Goal: Navigation & Orientation: Find specific page/section

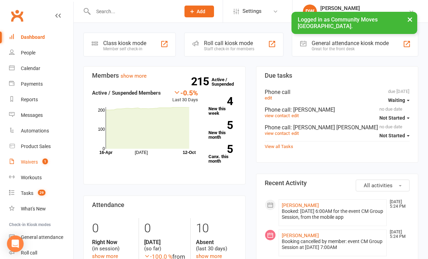
click at [30, 162] on div "Waivers" at bounding box center [29, 162] width 17 height 6
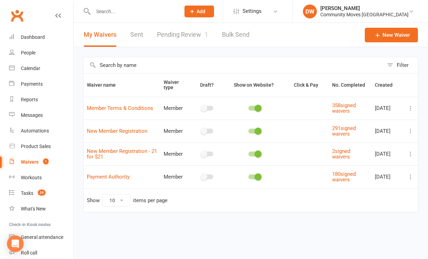
click at [173, 36] on link "Pending Review 1" at bounding box center [182, 35] width 51 height 24
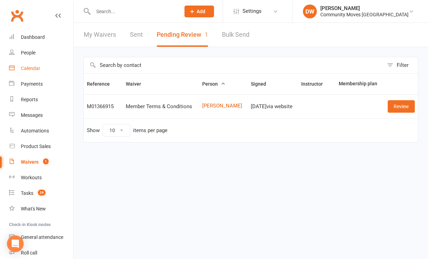
click at [32, 69] on div "Calendar" at bounding box center [30, 69] width 19 height 6
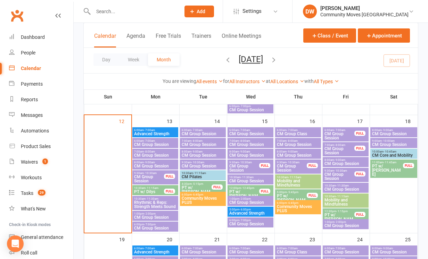
scroll to position [275, 0]
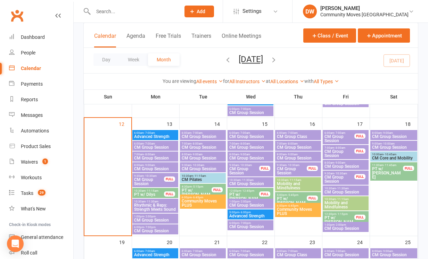
click at [158, 207] on span "Rhythmic & Reps: Strength Meets Sound" at bounding box center [155, 208] width 43 height 8
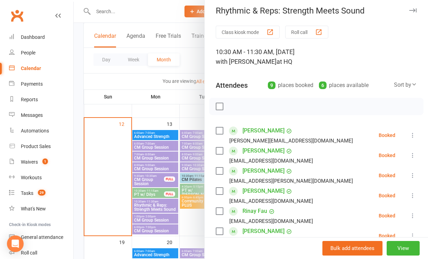
scroll to position [1, 0]
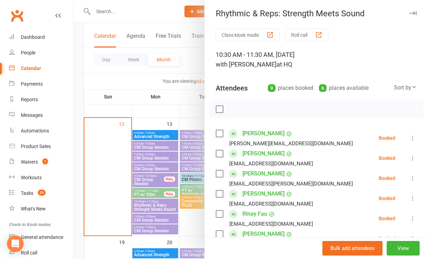
click at [416, 14] on icon "button" at bounding box center [412, 13] width 7 height 4
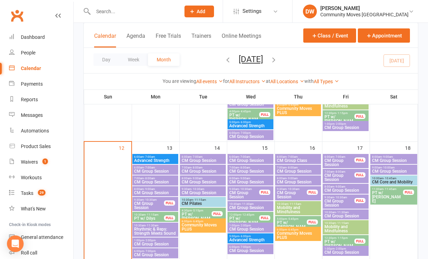
scroll to position [249, 0]
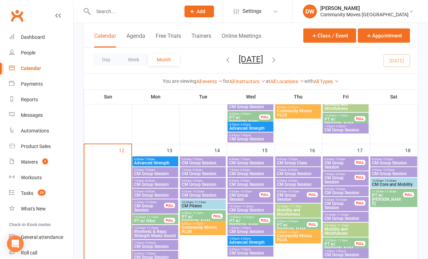
click at [294, 158] on span "- 7:00am" at bounding box center [292, 159] width 11 height 3
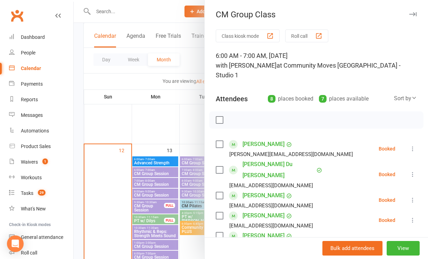
click at [414, 14] on icon "button" at bounding box center [412, 14] width 7 height 4
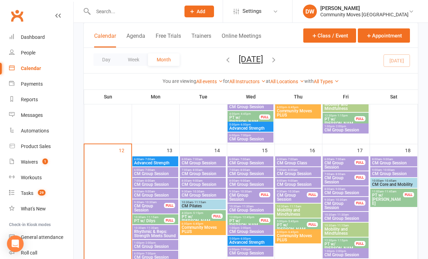
click at [294, 171] on span "- 8:00am" at bounding box center [292, 170] width 11 height 3
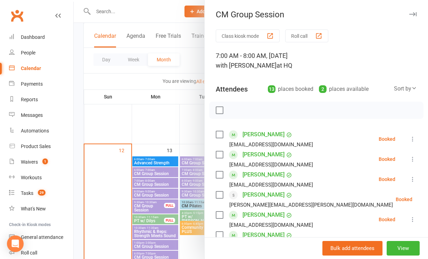
click at [415, 14] on icon "button" at bounding box center [412, 14] width 7 height 4
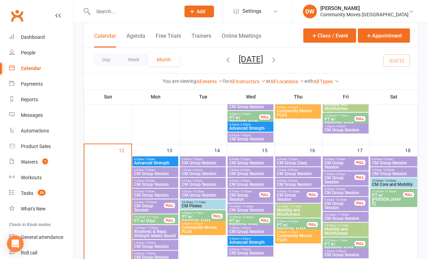
click at [298, 183] on span "CM Group Session" at bounding box center [297, 185] width 43 height 4
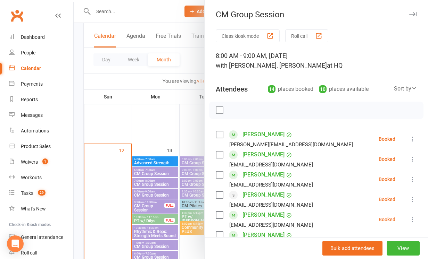
click at [415, 14] on icon "button" at bounding box center [412, 14] width 7 height 4
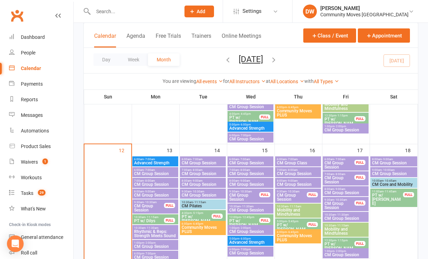
click at [331, 164] on span "CM Group Session" at bounding box center [339, 165] width 31 height 8
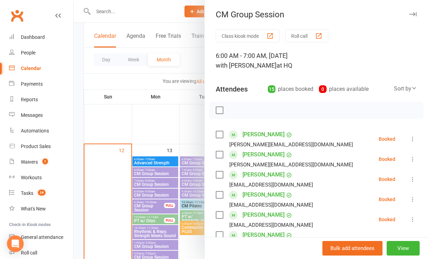
click at [413, 14] on icon "button" at bounding box center [412, 14] width 7 height 4
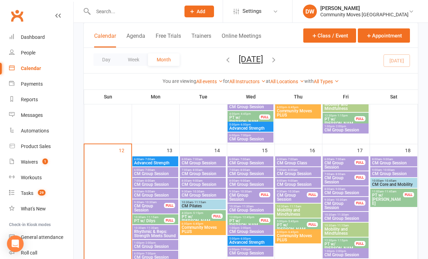
click at [334, 180] on span "CM Group Session" at bounding box center [339, 180] width 31 height 8
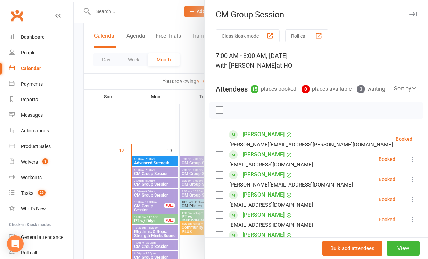
scroll to position [0, 0]
click at [412, 15] on icon "button" at bounding box center [412, 14] width 7 height 4
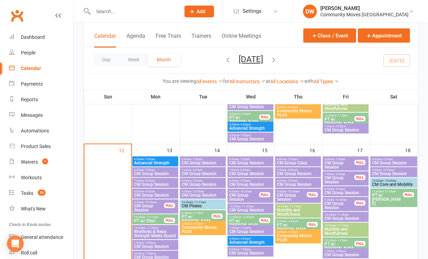
click at [338, 194] on span "CM Group Session" at bounding box center [345, 193] width 43 height 4
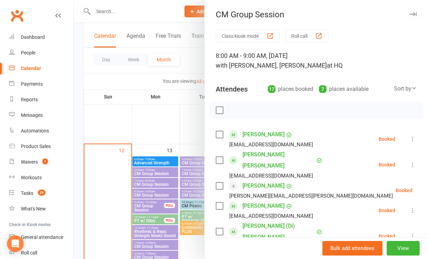
click at [412, 14] on icon "button" at bounding box center [412, 14] width 7 height 4
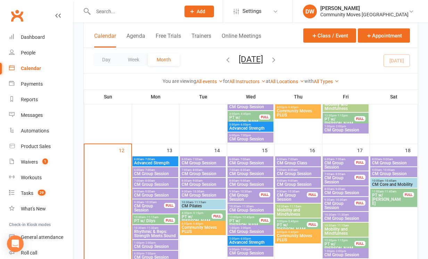
click at [341, 206] on span "CM Group Session" at bounding box center [339, 206] width 31 height 8
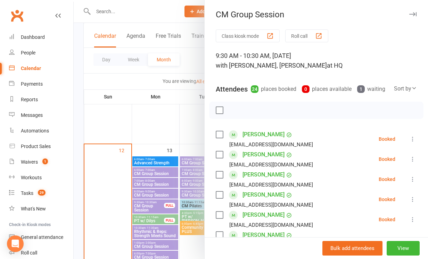
click at [412, 13] on icon "button" at bounding box center [412, 14] width 7 height 4
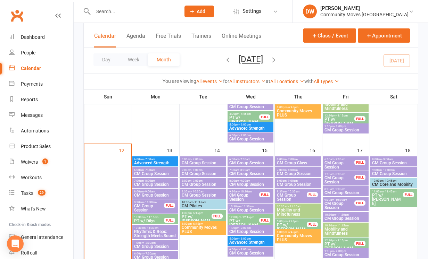
click at [337, 178] on span "CM Group Session" at bounding box center [339, 180] width 31 height 8
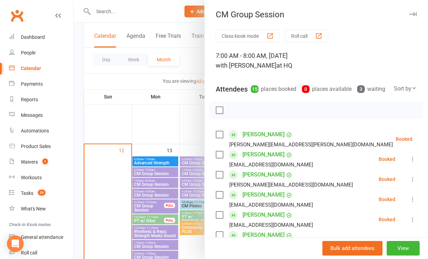
click at [414, 13] on icon "button" at bounding box center [412, 14] width 7 height 4
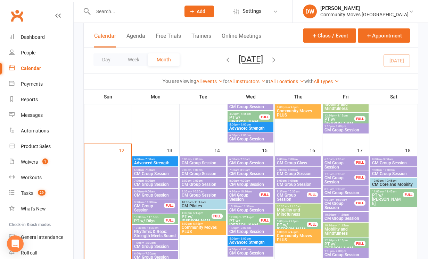
click at [343, 165] on span "CM Group Session" at bounding box center [339, 165] width 31 height 8
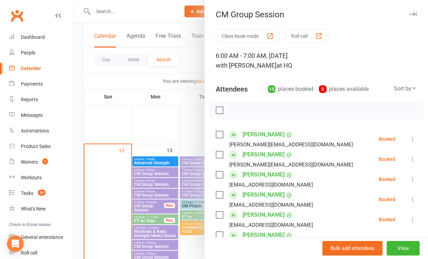
click at [412, 13] on icon "button" at bounding box center [412, 14] width 7 height 4
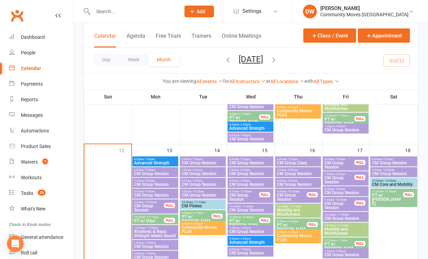
click at [337, 177] on span "CM Group Session" at bounding box center [339, 180] width 31 height 8
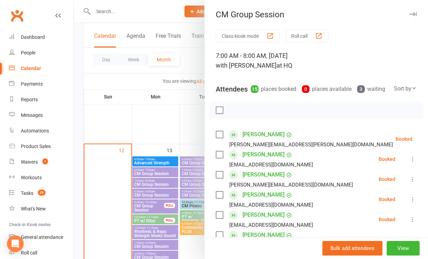
click at [414, 14] on icon "button" at bounding box center [412, 14] width 7 height 4
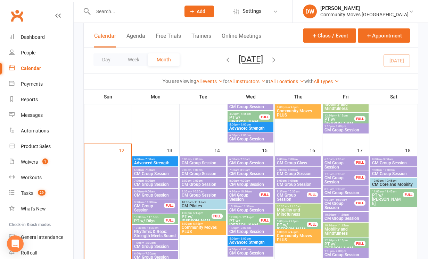
click at [336, 192] on span "CM Group Session" at bounding box center [345, 193] width 43 height 4
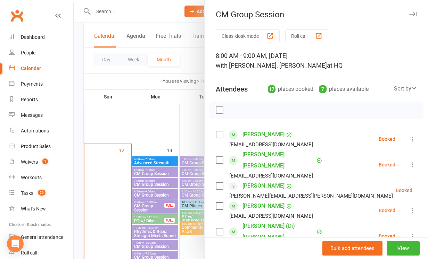
click at [412, 15] on icon "button" at bounding box center [412, 14] width 7 height 4
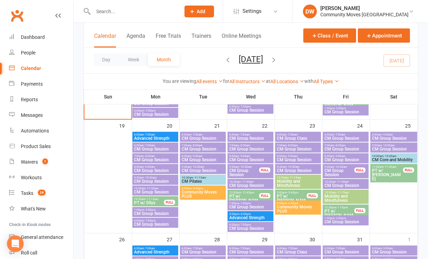
scroll to position [389, 0]
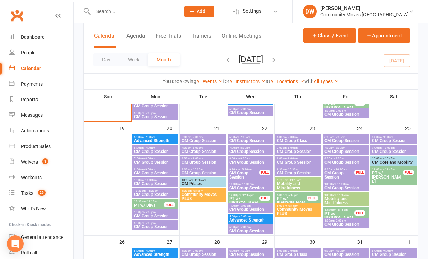
click at [159, 140] on span "Advanced Strength" at bounding box center [155, 141] width 43 height 4
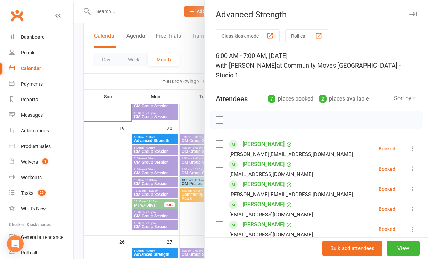
click at [149, 157] on div at bounding box center [251, 129] width 354 height 259
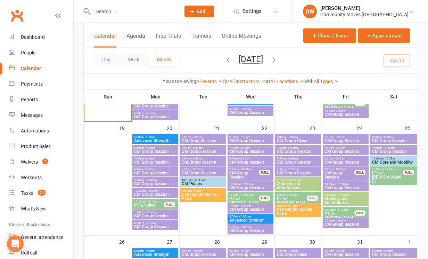
click at [151, 149] on span "- 7:00am" at bounding box center [149, 148] width 11 height 3
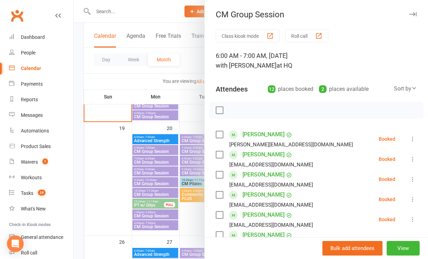
click at [147, 165] on div at bounding box center [251, 129] width 354 height 259
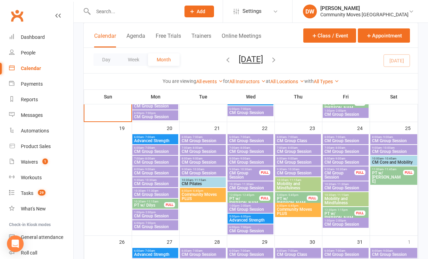
click at [147, 165] on span "CM Group Session" at bounding box center [155, 162] width 43 height 4
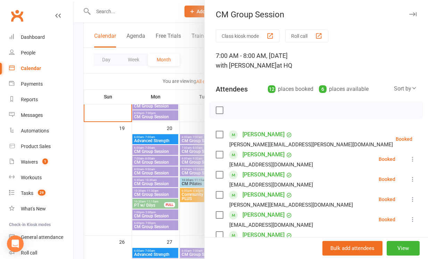
click at [147, 172] on div at bounding box center [251, 129] width 354 height 259
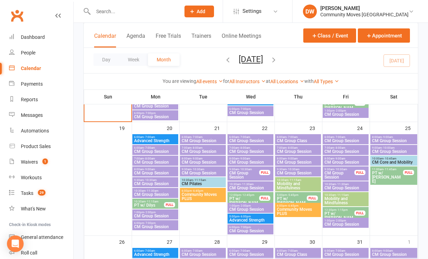
click at [147, 172] on span "CM Group Session" at bounding box center [155, 173] width 43 height 4
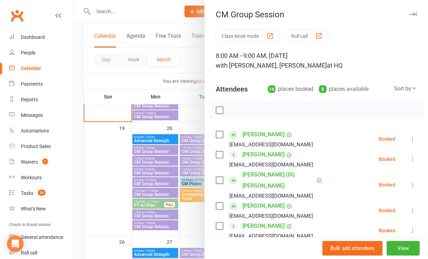
click at [147, 183] on div at bounding box center [251, 129] width 354 height 259
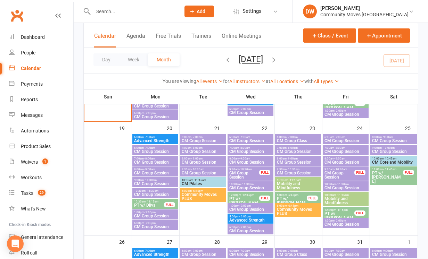
click at [147, 183] on span "CM Group Session" at bounding box center [155, 184] width 43 height 4
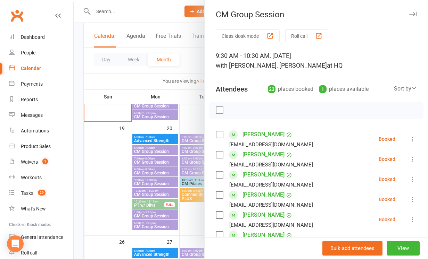
click at [147, 192] on div at bounding box center [251, 129] width 354 height 259
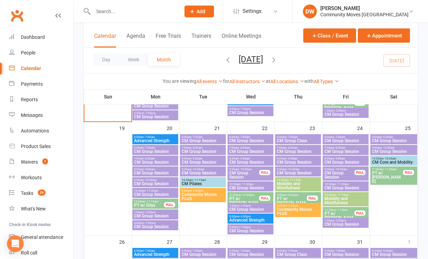
click at [147, 192] on span "- 11:30am" at bounding box center [152, 191] width 13 height 3
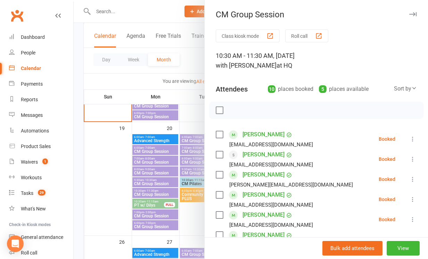
click at [109, 193] on div at bounding box center [251, 129] width 354 height 259
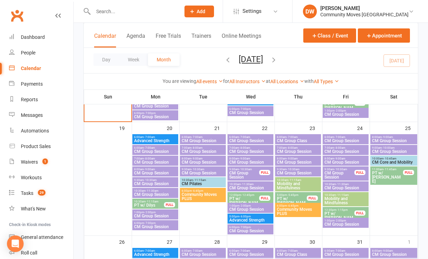
click at [293, 141] on span "CM Group Class" at bounding box center [297, 141] width 43 height 4
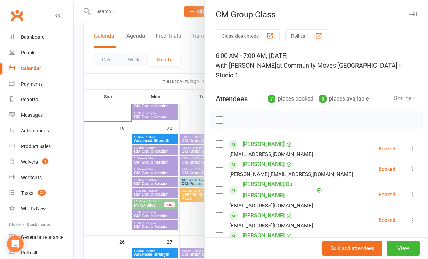
click at [414, 12] on button "button" at bounding box center [412, 14] width 8 height 8
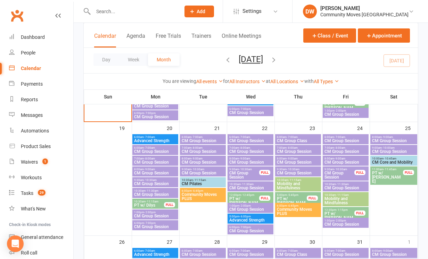
click at [297, 172] on span "CM Group Session" at bounding box center [297, 173] width 43 height 4
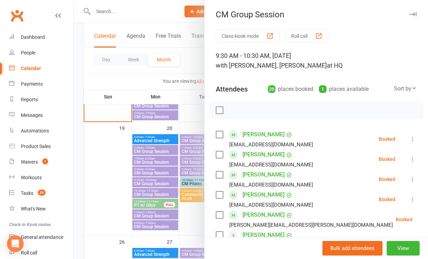
click at [414, 15] on icon "button" at bounding box center [412, 14] width 7 height 4
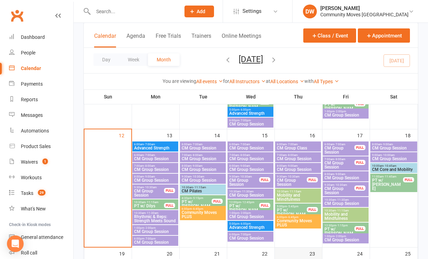
scroll to position [264, 0]
click at [168, 148] on span "Advanced Strength" at bounding box center [155, 148] width 43 height 4
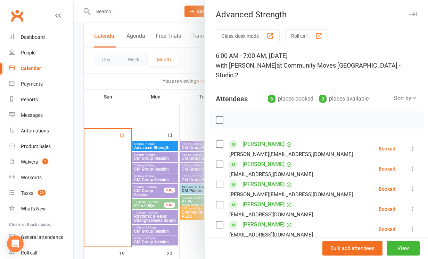
click at [190, 177] on div at bounding box center [251, 129] width 354 height 259
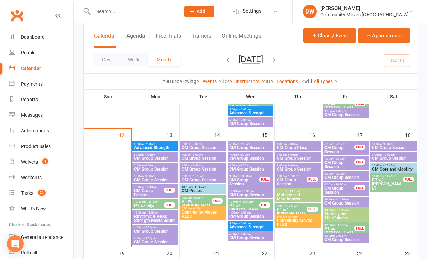
click at [190, 177] on span "9:30am - 10:30am" at bounding box center [202, 176] width 43 height 3
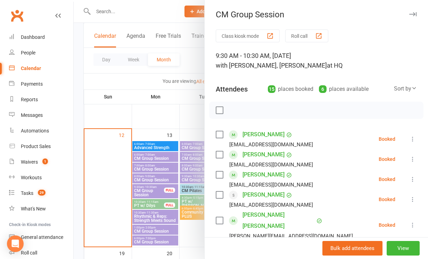
click at [190, 170] on div at bounding box center [251, 129] width 354 height 259
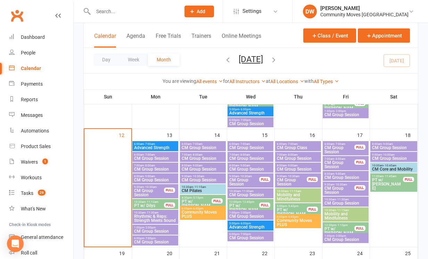
click at [190, 170] on span "CM Group Session" at bounding box center [202, 169] width 43 height 4
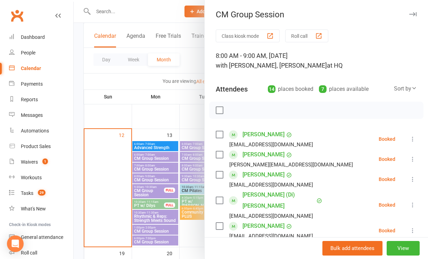
click at [190, 160] on div at bounding box center [251, 129] width 354 height 259
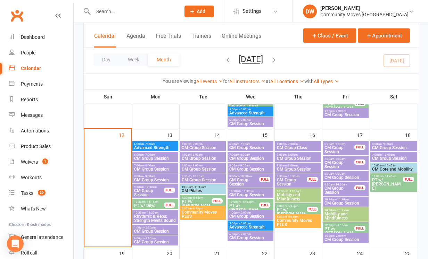
click at [190, 160] on span "CM Group Session" at bounding box center [202, 159] width 43 height 4
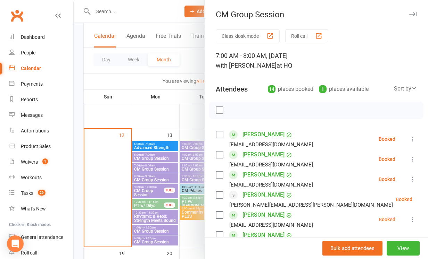
click at [190, 166] on div at bounding box center [251, 129] width 354 height 259
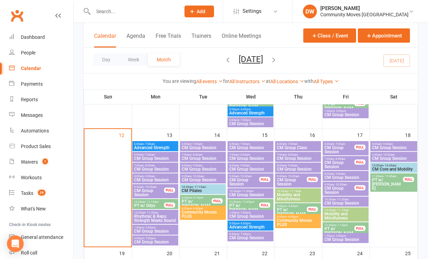
click at [190, 166] on span "8:00am - 9:00am" at bounding box center [202, 165] width 43 height 3
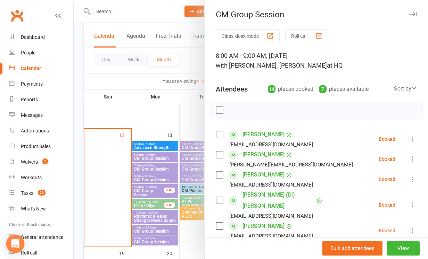
scroll to position [0, 0]
click at [415, 12] on icon "button" at bounding box center [412, 14] width 7 height 4
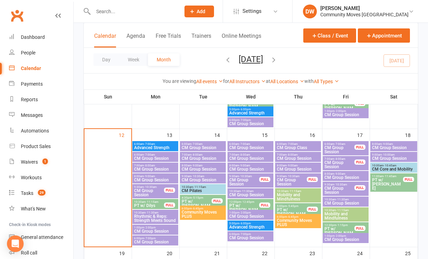
click at [152, 167] on span "CM Group Session" at bounding box center [155, 169] width 43 height 4
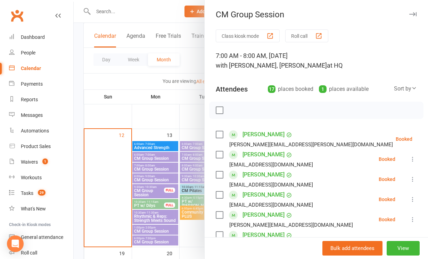
click at [144, 169] on div at bounding box center [251, 129] width 354 height 259
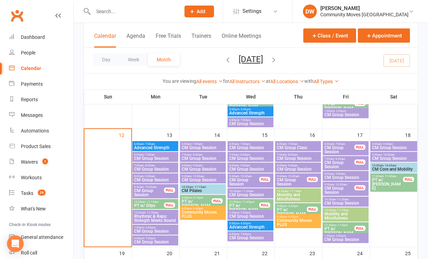
click at [144, 169] on span "CM Group Session" at bounding box center [155, 169] width 43 height 4
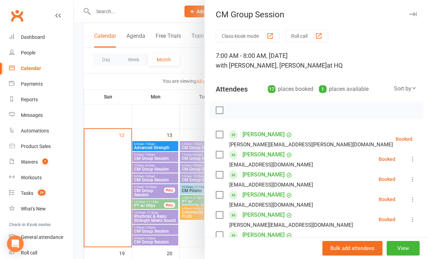
click at [144, 177] on div at bounding box center [251, 129] width 354 height 259
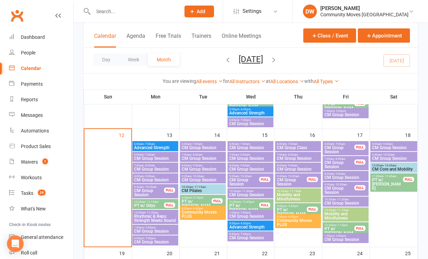
click at [144, 177] on span "8:00am - 9:00am" at bounding box center [155, 176] width 43 height 3
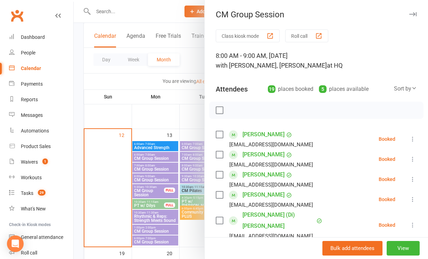
click at [142, 191] on div at bounding box center [251, 129] width 354 height 259
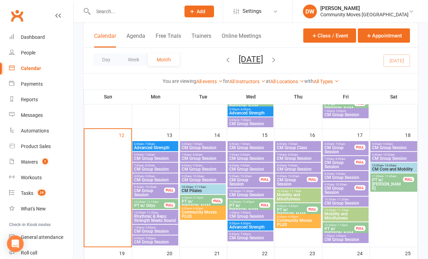
click at [142, 191] on span "CM Group Session" at bounding box center [149, 193] width 31 height 8
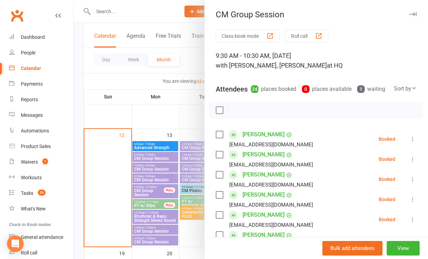
click at [144, 208] on div at bounding box center [251, 129] width 354 height 259
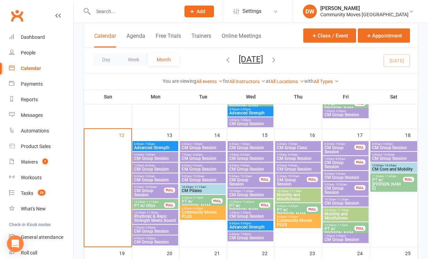
click at [144, 208] on span "PT w/ Dilys" at bounding box center [149, 206] width 31 height 4
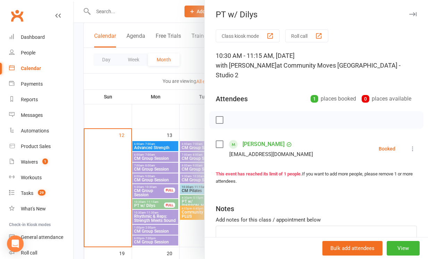
click at [146, 116] on div at bounding box center [251, 129] width 354 height 259
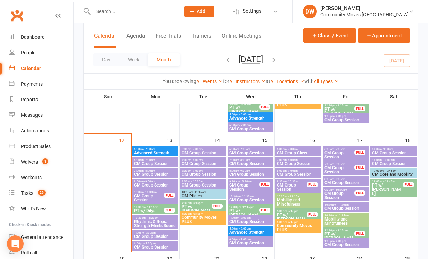
scroll to position [258, 0]
